Goal: Find specific page/section: Find specific page/section

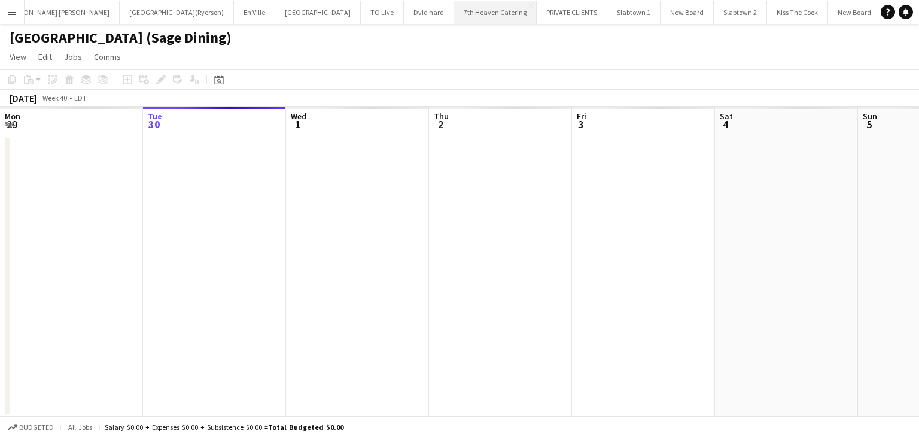
scroll to position [0, 281]
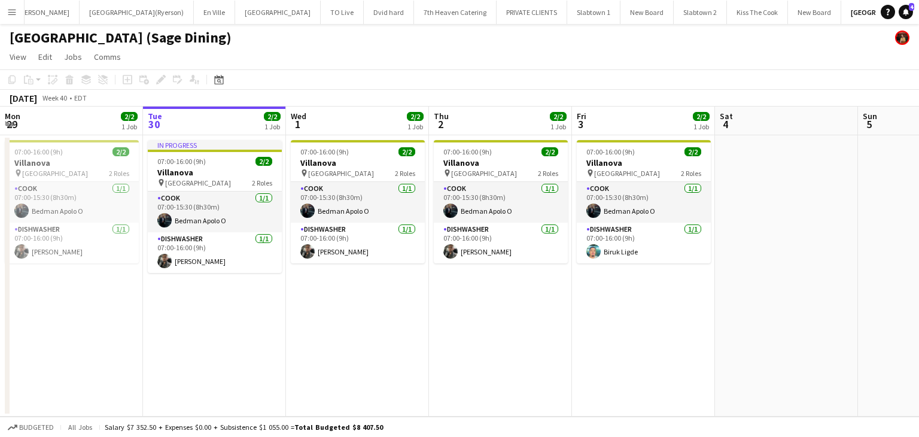
click at [12, 13] on app-icon "Menu" at bounding box center [12, 12] width 10 height 10
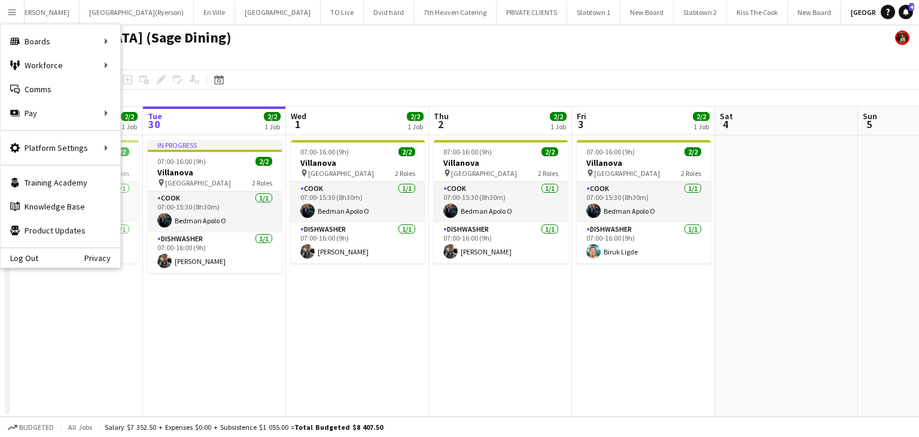
click at [420, 48] on app-page-menu "View Day view expanded Day view collapsed Month view Date picker Jump to today …" at bounding box center [459, 58] width 919 height 23
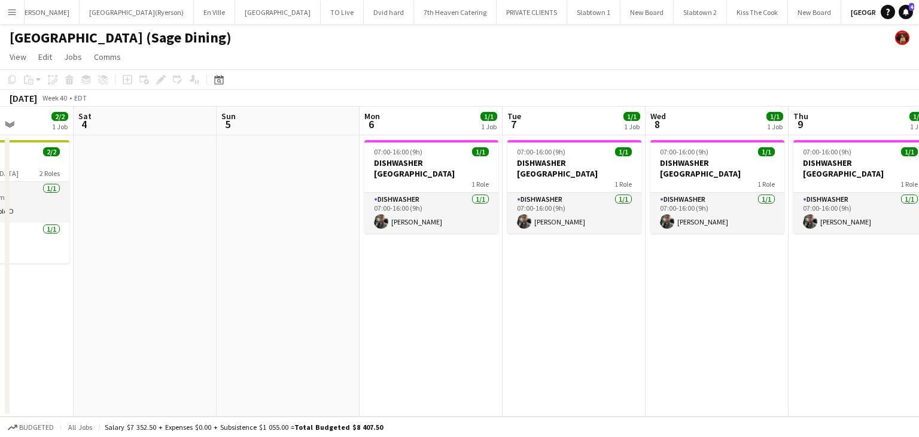
drag, startPoint x: 784, startPoint y: 202, endPoint x: 138, endPoint y: 196, distance: 646.0
click at [139, 197] on app-calendar-viewport "Tue 30 2/2 1 Job Wed 1 2/2 1 Job Thu 2 2/2 1 Job Fri 3 2/2 1 Job Sat 4 Sun 5 Mo…" at bounding box center [459, 261] width 919 height 310
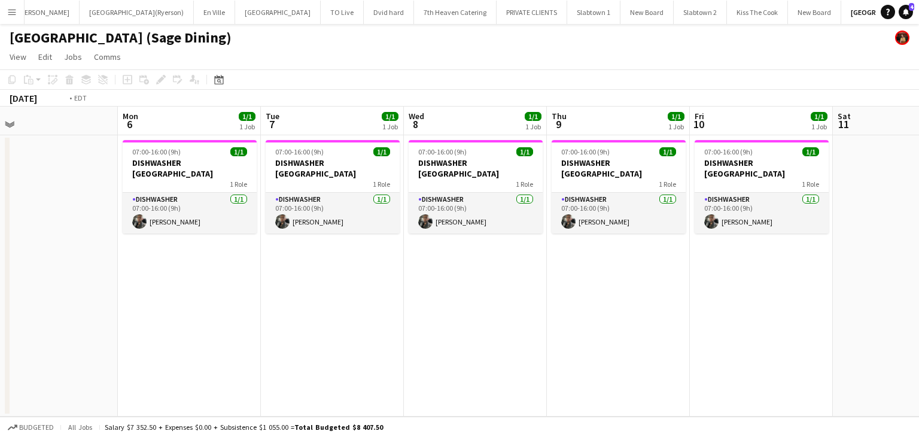
scroll to position [0, 519]
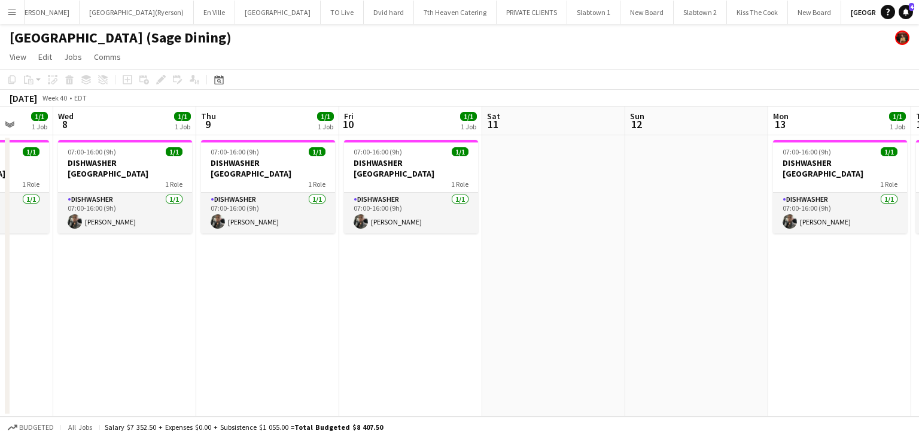
drag, startPoint x: 587, startPoint y: 261, endPoint x: 0, endPoint y: 214, distance: 589.3
click at [0, 214] on app-calendar-viewport "Sat 4 Sun 5 Mon 6 1/1 1 Job Tue 7 1/1 1 Job Wed 8 1/1 1 Job Thu 9 1/1 1 Job Fri…" at bounding box center [459, 261] width 919 height 310
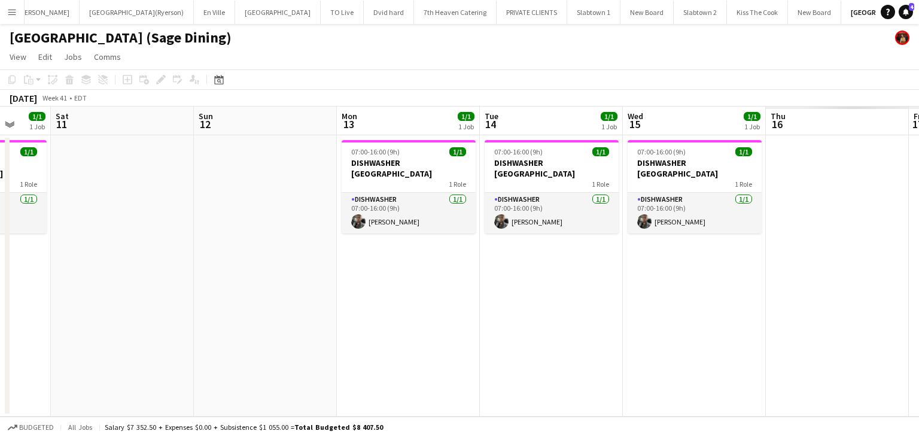
scroll to position [0, 413]
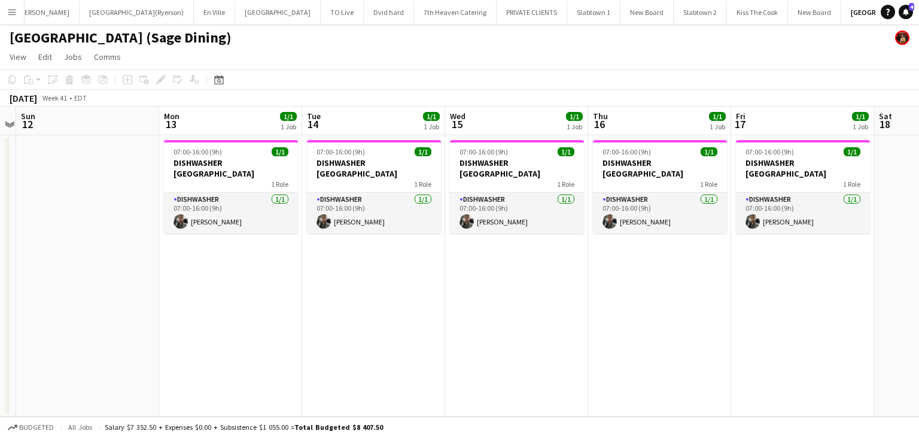
drag, startPoint x: 609, startPoint y: 228, endPoint x: 0, endPoint y: 132, distance: 616.4
click at [0, 132] on app-calendar-viewport "Thu 9 1/1 1 Job Fri 10 1/1 1 Job Sat 11 Sun 12 Mon 13 1/1 1 Job Tue 14 1/1 1 Jo…" at bounding box center [459, 261] width 919 height 310
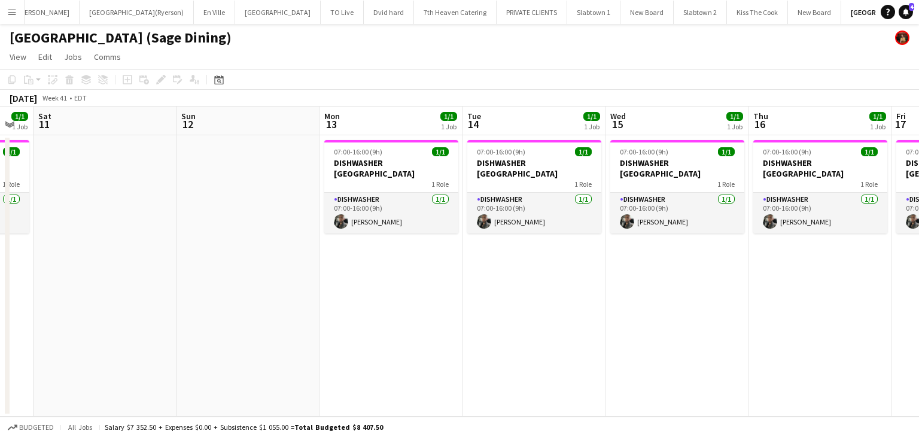
drag, startPoint x: 756, startPoint y: 281, endPoint x: 1001, endPoint y: 247, distance: 247.5
click at [918, 247] on html "Menu Boards Boards Boards All jobs Status Workforce Workforce My Workforce Recr…" at bounding box center [459, 218] width 919 height 437
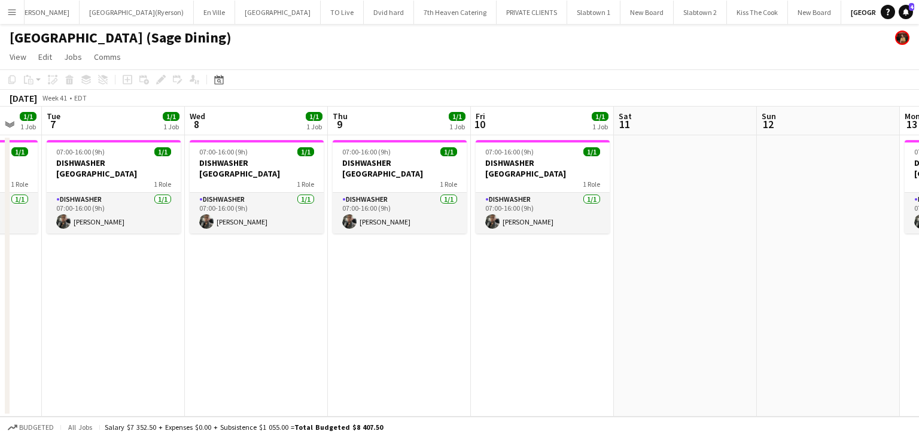
drag, startPoint x: 231, startPoint y: 269, endPoint x: 813, endPoint y: 270, distance: 581.4
click at [813, 270] on app-calendar-viewport "Sun 5 Mon 6 1/1 1 Job Tue 7 1/1 1 Job Wed 8 1/1 1 Job Thu 9 1/1 1 Job Fri 10 1/…" at bounding box center [459, 261] width 919 height 310
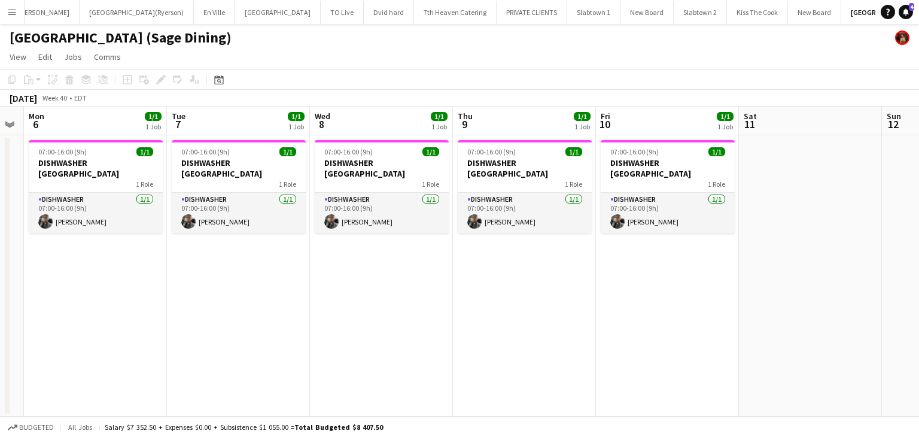
scroll to position [0, 271]
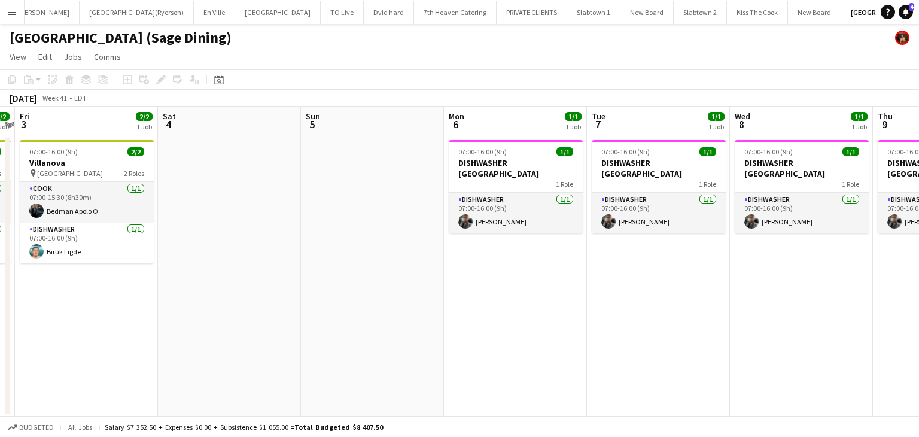
drag, startPoint x: 373, startPoint y: 304, endPoint x: 1018, endPoint y: 313, distance: 644.9
click at [918, 313] on html "Menu Boards Boards Boards All jobs Status Workforce Workforce My Workforce Recr…" at bounding box center [459, 218] width 919 height 437
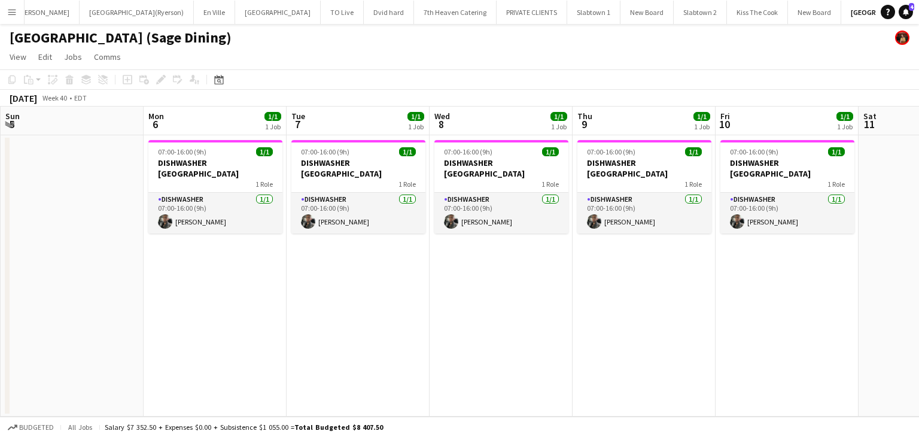
scroll to position [0, 431]
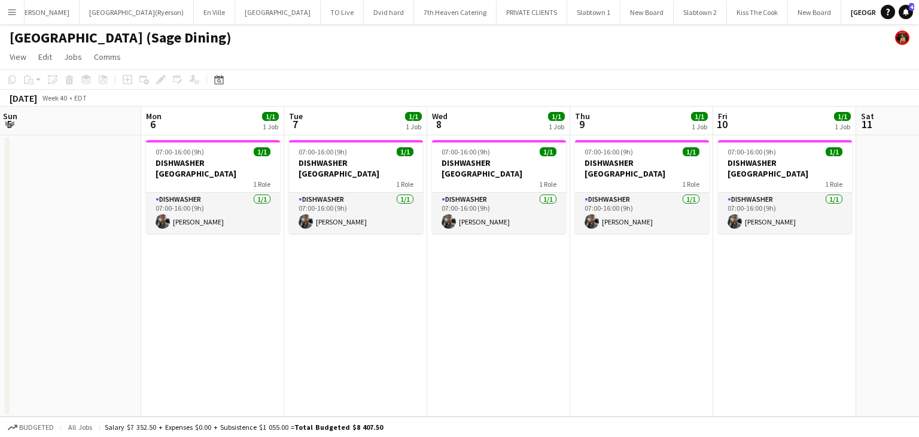
drag, startPoint x: 738, startPoint y: 300, endPoint x: 435, endPoint y: 278, distance: 303.4
click at [435, 278] on app-calendar-viewport "Thu 2 2/2 1 Job Fri 3 2/2 1 Job Sat 4 Sun 5 Mon 6 1/1 1 Job Tue 7 1/1 1 Job Wed…" at bounding box center [459, 261] width 919 height 310
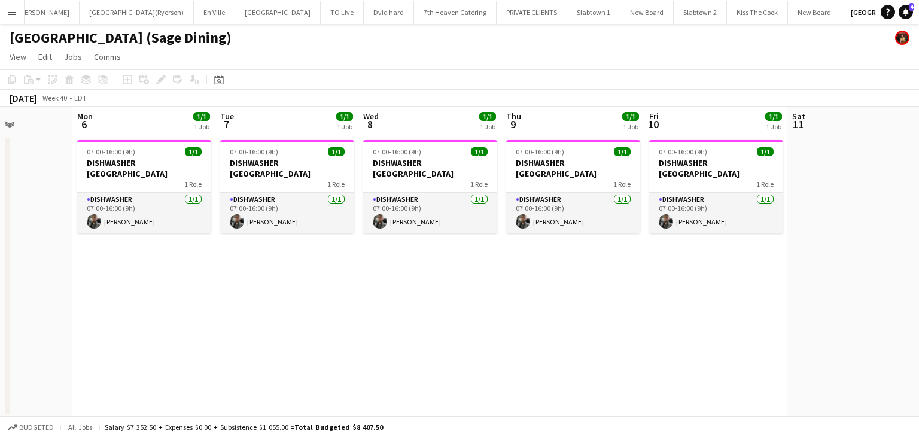
scroll to position [0, 493]
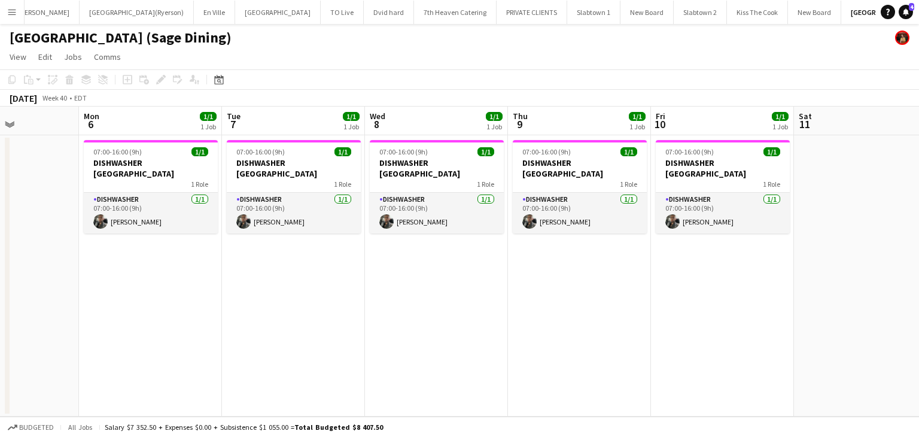
drag, startPoint x: 648, startPoint y: 331, endPoint x: 586, endPoint y: 337, distance: 62.4
click at [586, 337] on app-calendar-viewport "Thu 2 2/2 1 Job Fri 3 2/2 1 Job Sat 4 Sun 5 Mon 6 1/1 1 Job Tue 7 1/1 1 Job Wed…" at bounding box center [459, 261] width 919 height 310
